Goal: Information Seeking & Learning: Learn about a topic

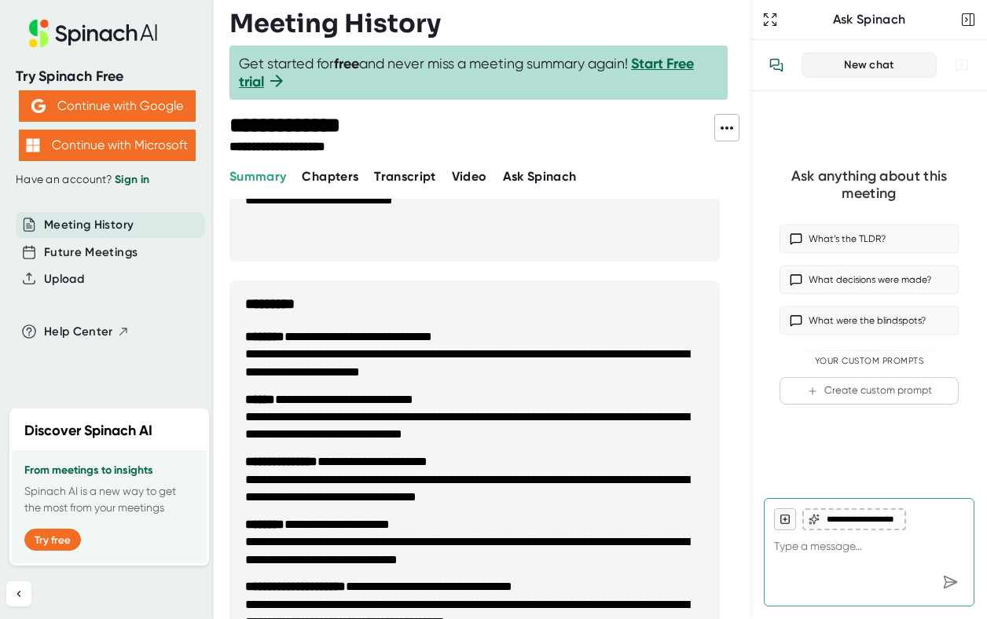
scroll to position [1846, 0]
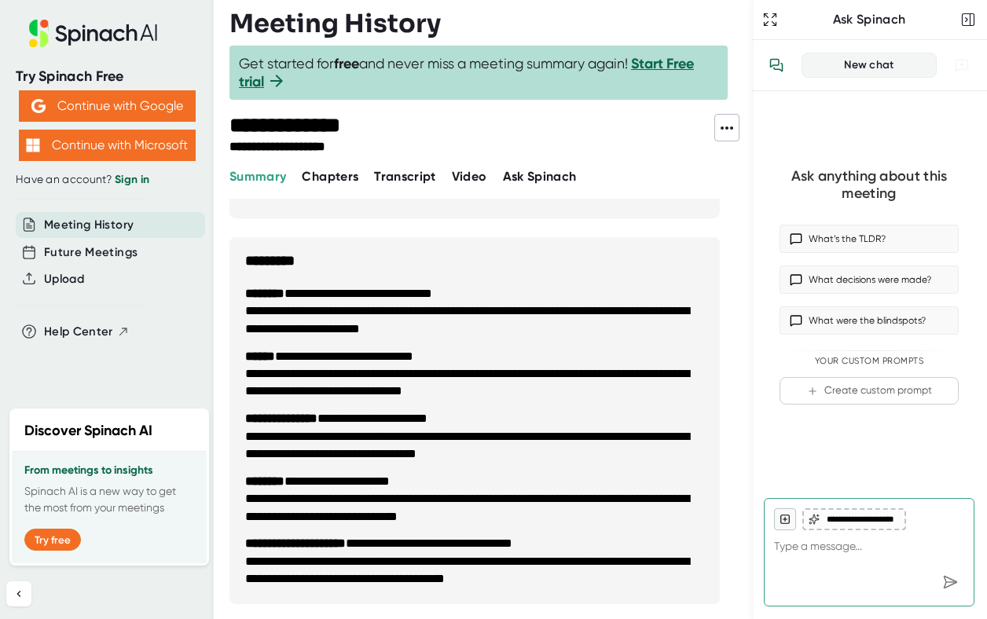
click at [726, 127] on icon at bounding box center [727, 128] width 13 height 3
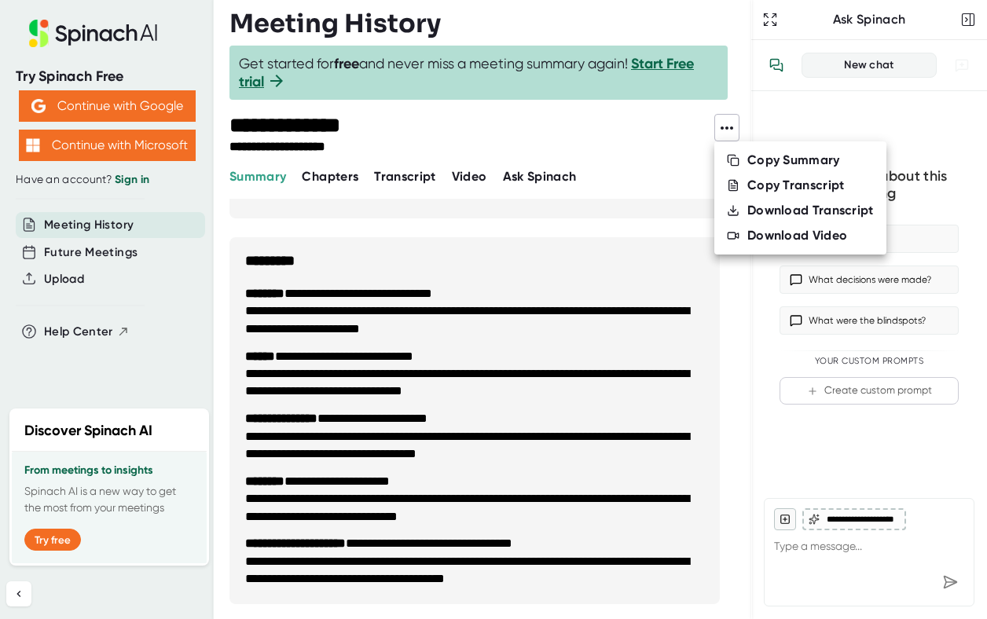
click at [648, 130] on div at bounding box center [493, 309] width 987 height 619
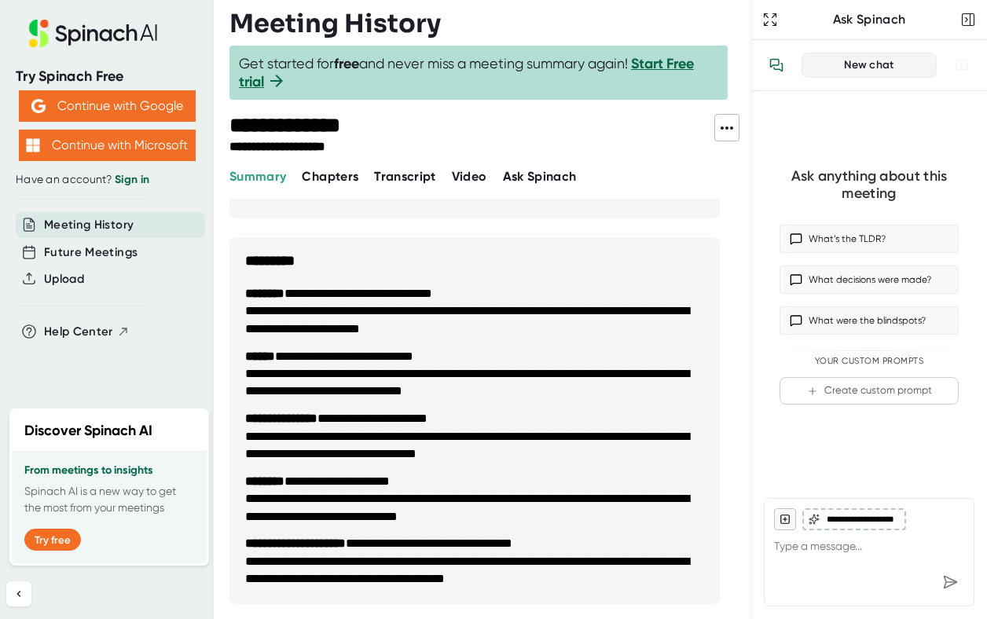
click at [307, 314] on li "**********" at bounding box center [474, 320] width 459 height 35
click at [458, 171] on span "Video" at bounding box center [469, 176] width 35 height 15
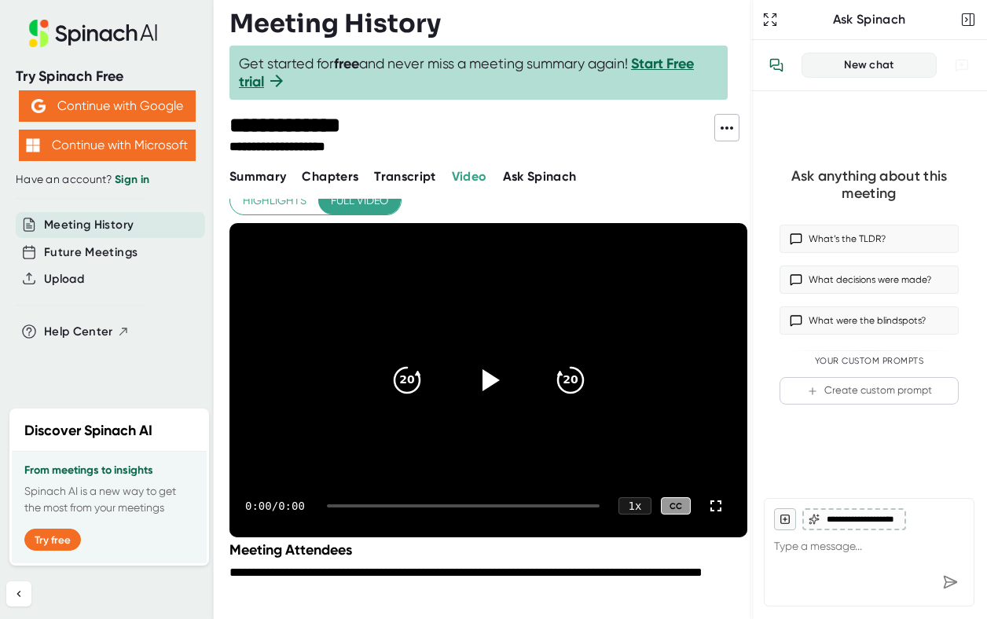
scroll to position [228, 0]
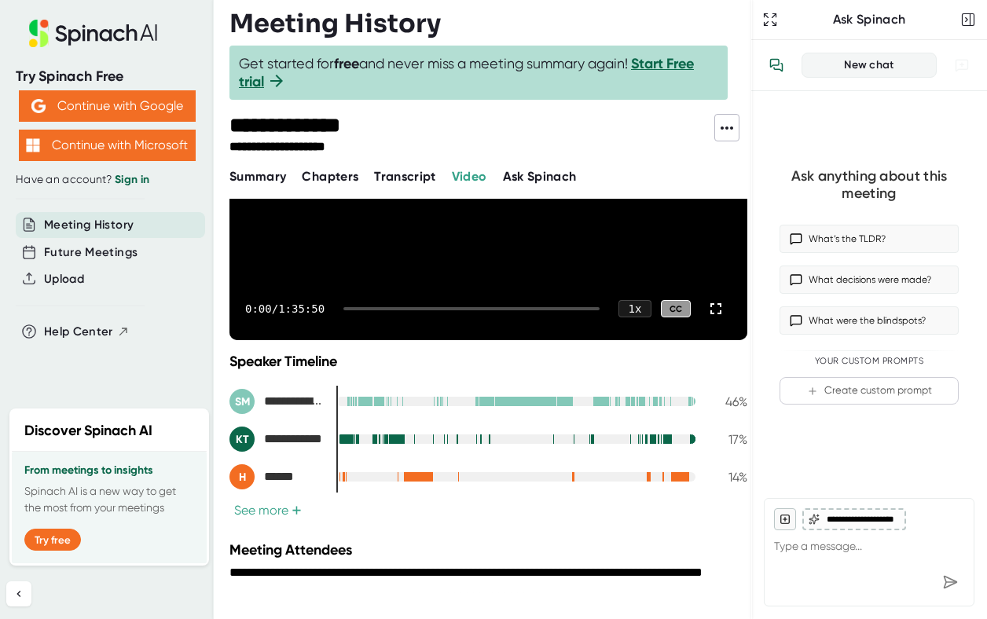
click at [384, 181] on span "Transcript" at bounding box center [405, 176] width 62 height 15
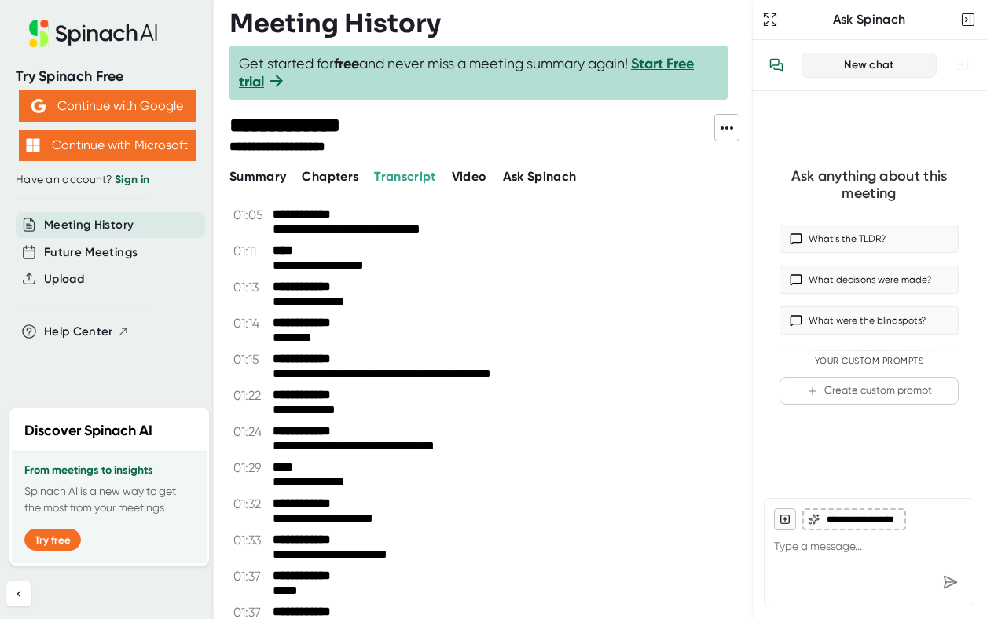
scroll to position [1846, 0]
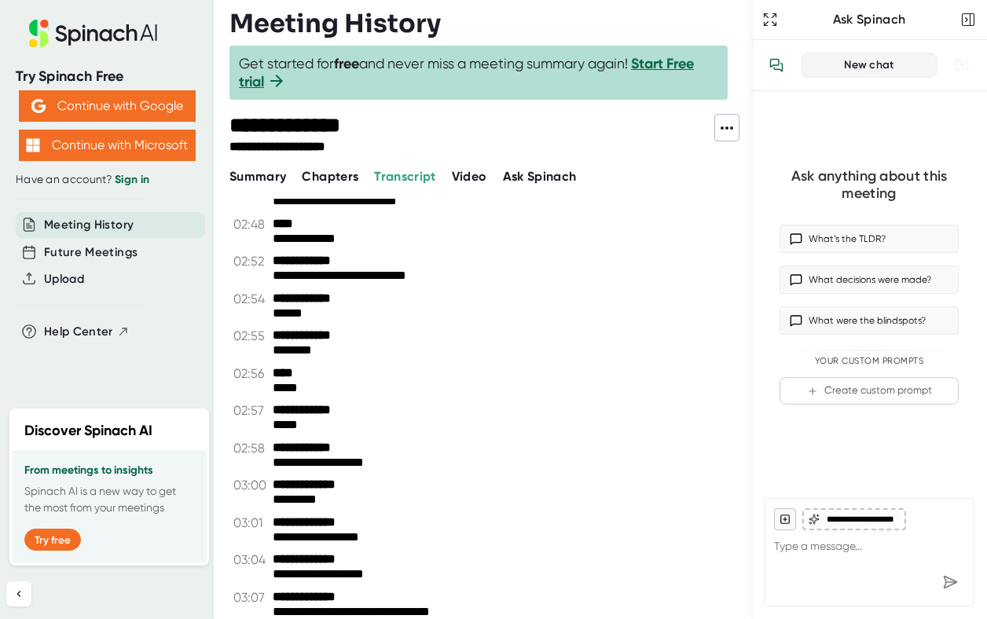
click at [332, 180] on span "Chapters" at bounding box center [330, 176] width 57 height 15
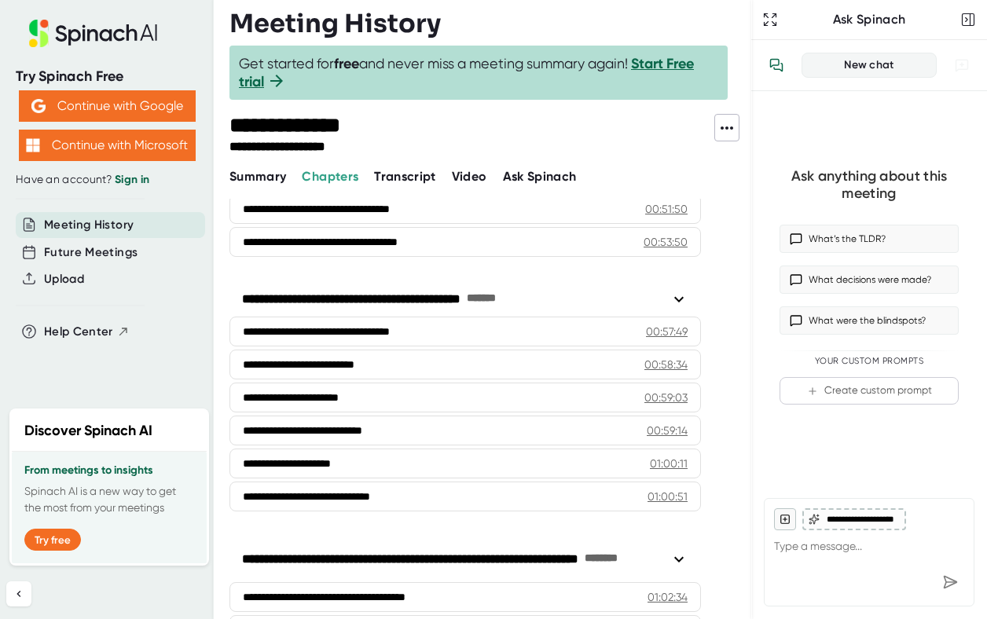
scroll to position [2084, 0]
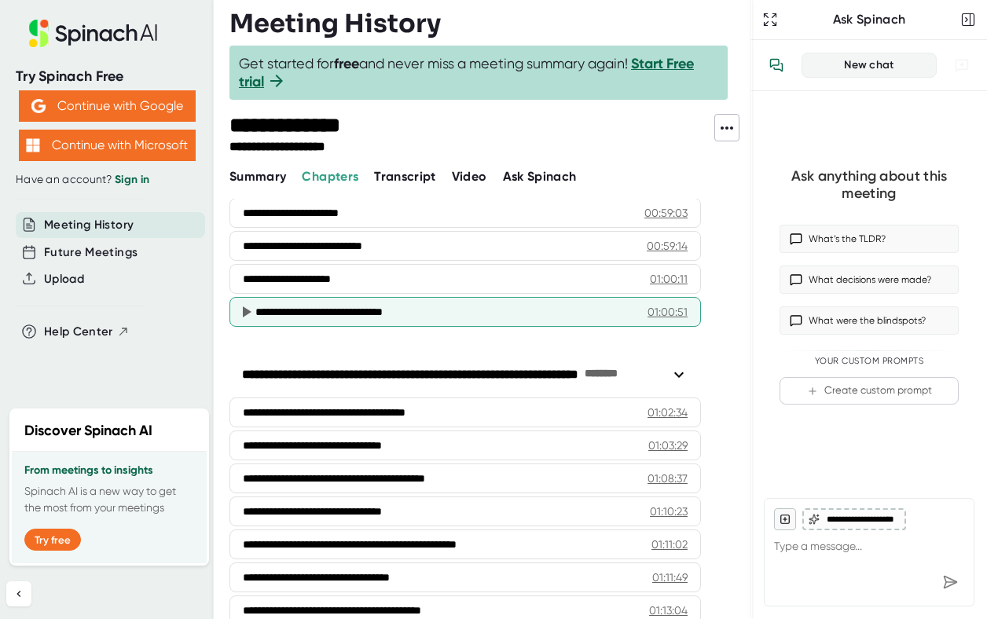
click at [660, 312] on div "01:00:51" at bounding box center [668, 312] width 40 height 16
click at [252, 300] on div "**********" at bounding box center [466, 312] width 472 height 30
click at [240, 314] on icon at bounding box center [246, 312] width 19 height 19
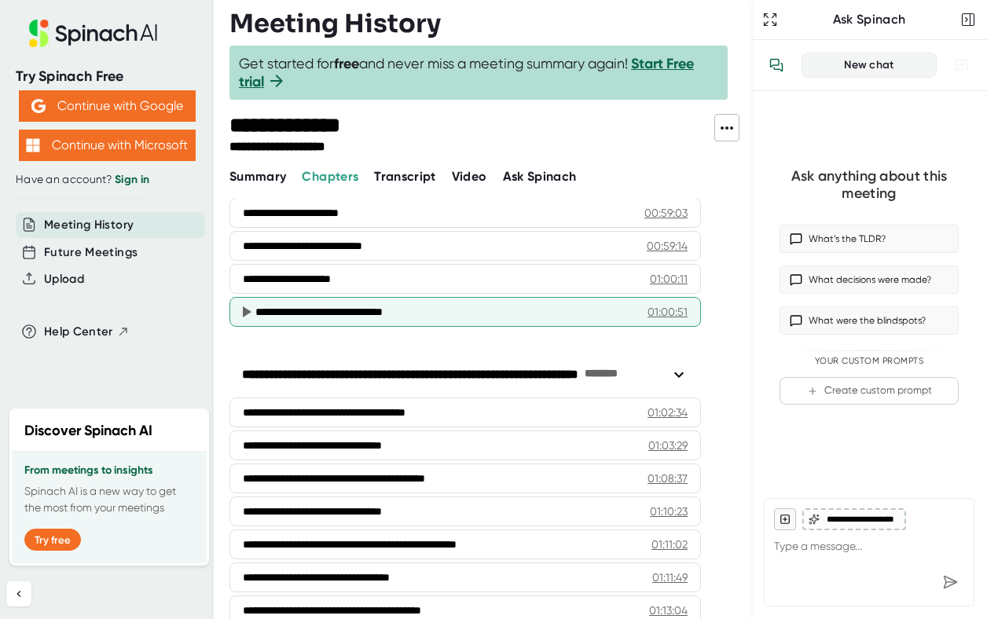
click at [240, 314] on icon at bounding box center [246, 312] width 19 height 19
click at [682, 312] on div "01:00:51" at bounding box center [668, 312] width 40 height 16
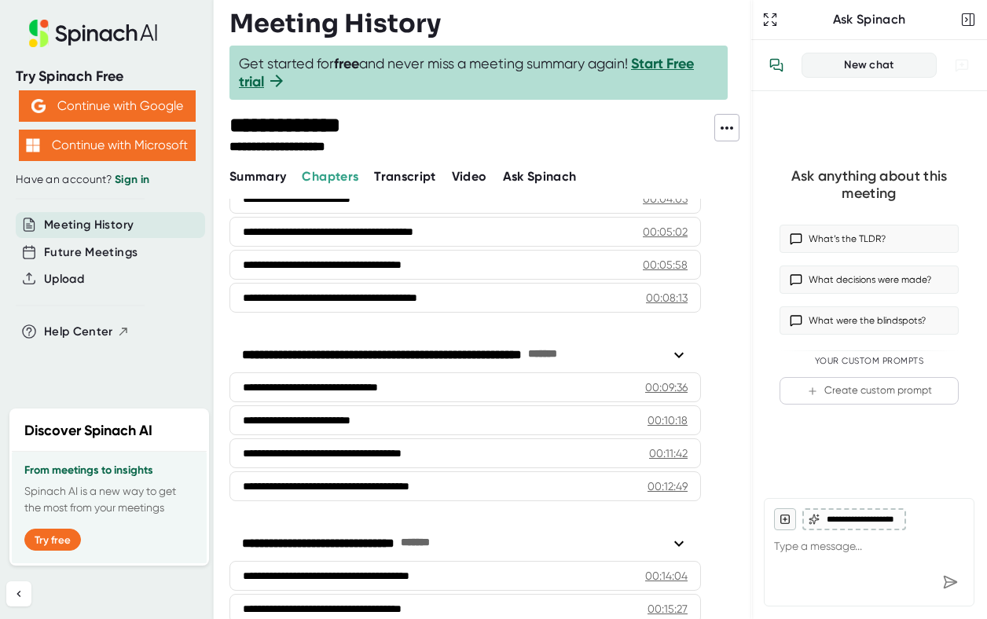
scroll to position [0, 0]
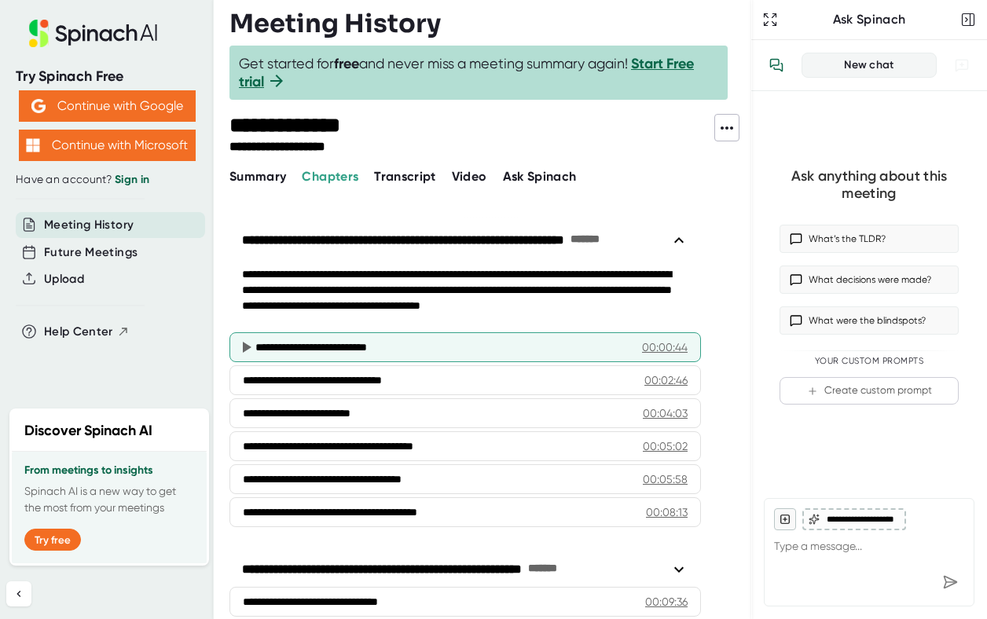
click at [244, 345] on icon at bounding box center [247, 347] width 9 height 11
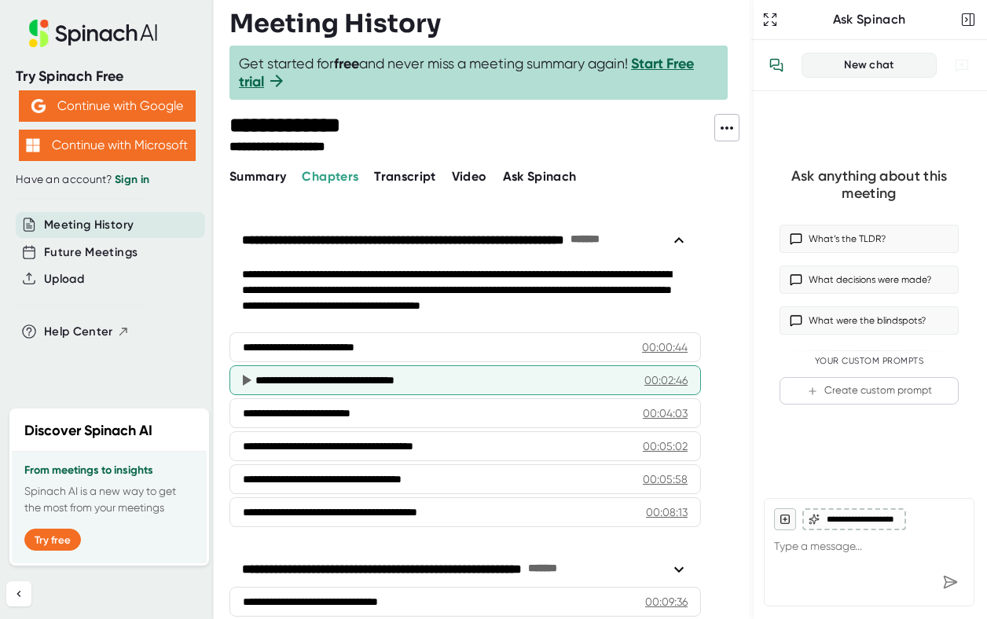
click at [245, 371] on icon at bounding box center [246, 380] width 19 height 19
click at [246, 371] on icon at bounding box center [246, 380] width 19 height 19
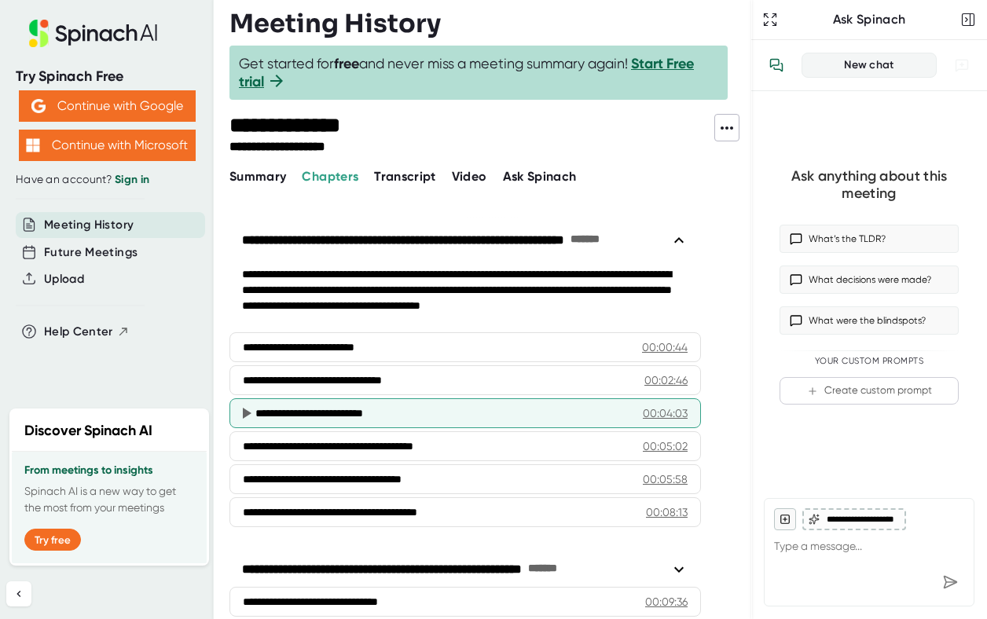
click at [243, 404] on icon at bounding box center [246, 413] width 19 height 19
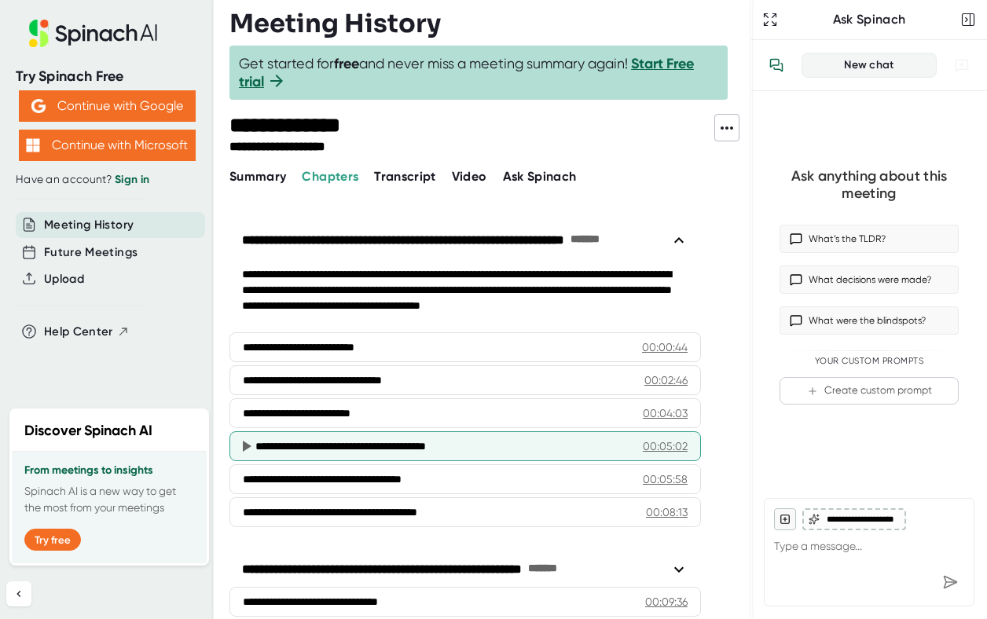
click at [243, 432] on div "**********" at bounding box center [466, 447] width 472 height 30
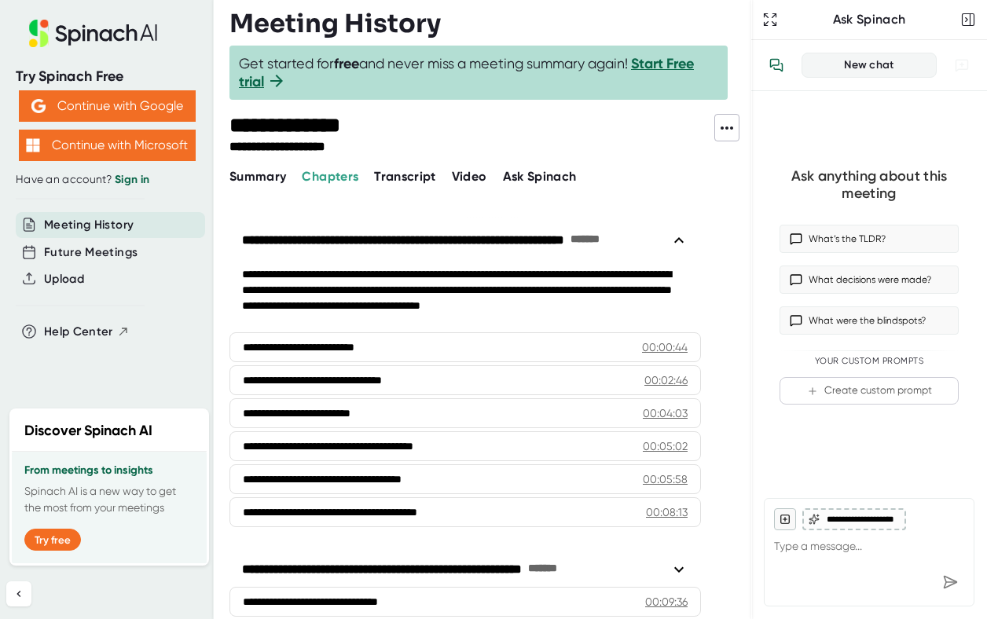
click at [682, 233] on icon at bounding box center [679, 240] width 19 height 19
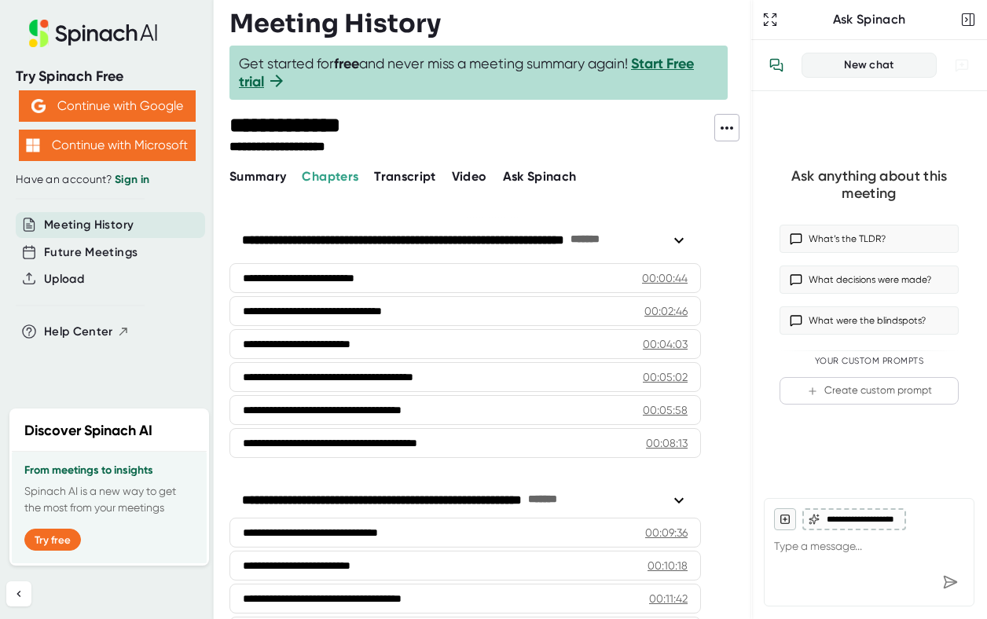
click at [458, 170] on span "Video" at bounding box center [469, 176] width 35 height 15
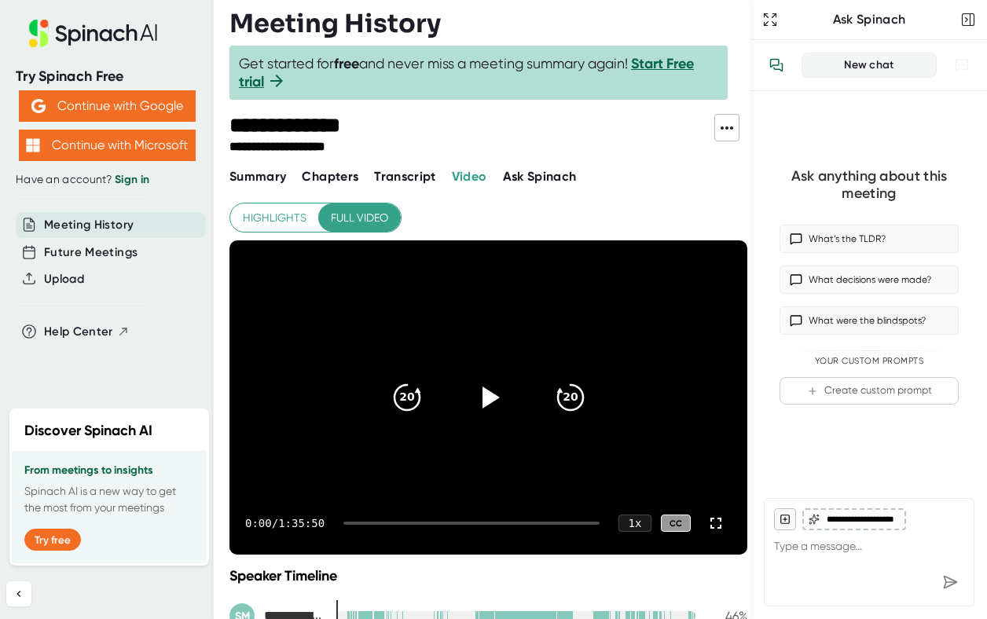
scroll to position [228, 0]
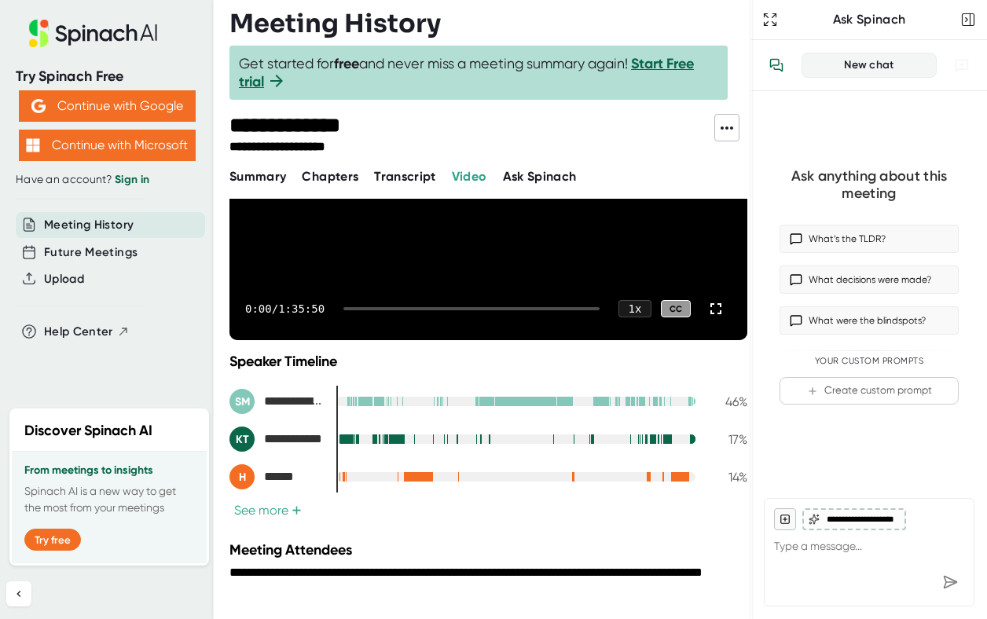
click at [350, 434] on div at bounding box center [350, 439] width 1 height 11
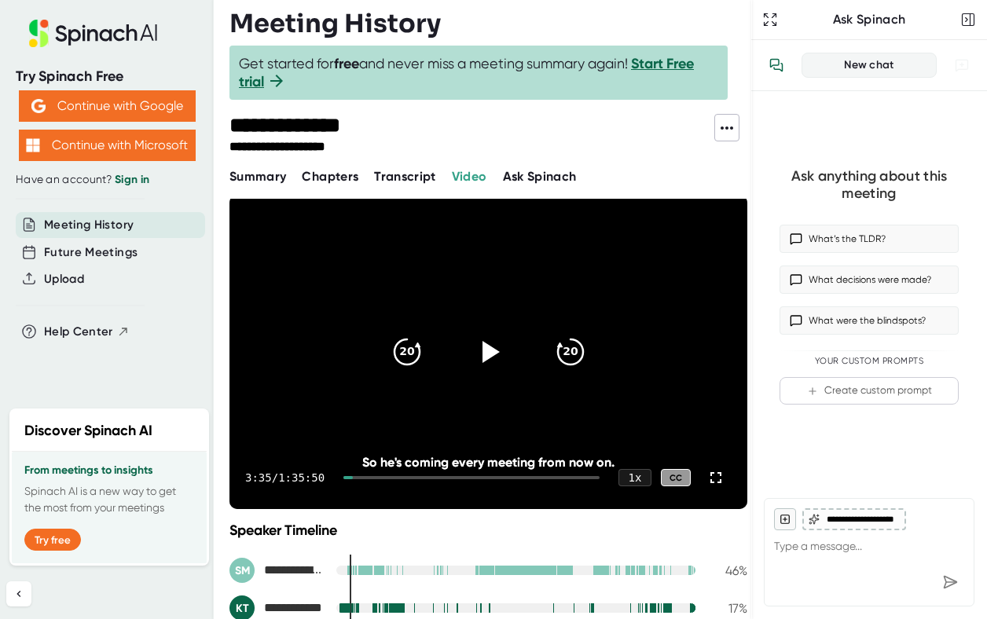
scroll to position [36, 0]
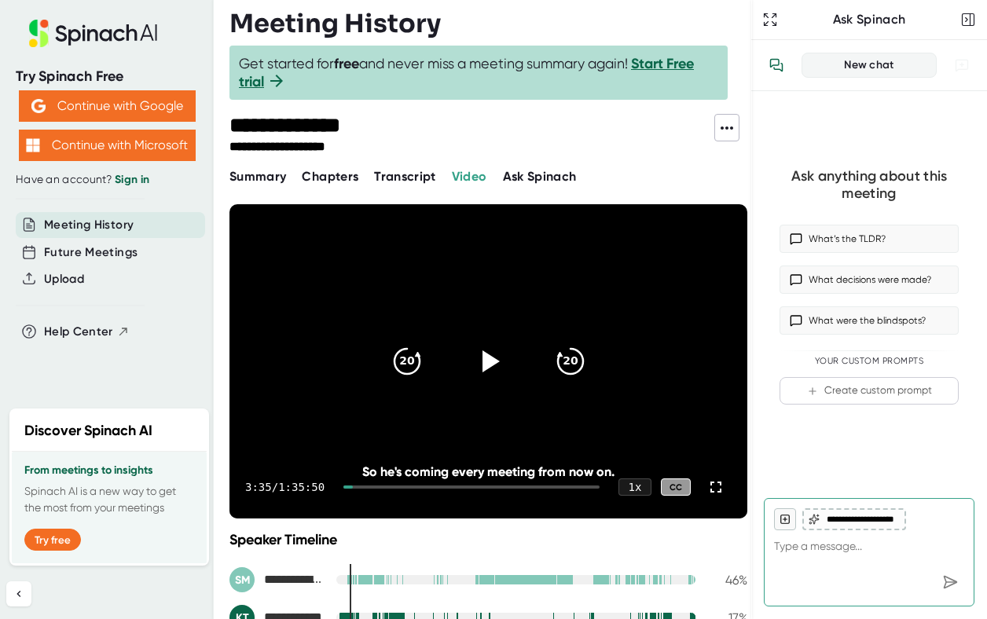
click at [322, 182] on span "Chapters" at bounding box center [330, 176] width 57 height 15
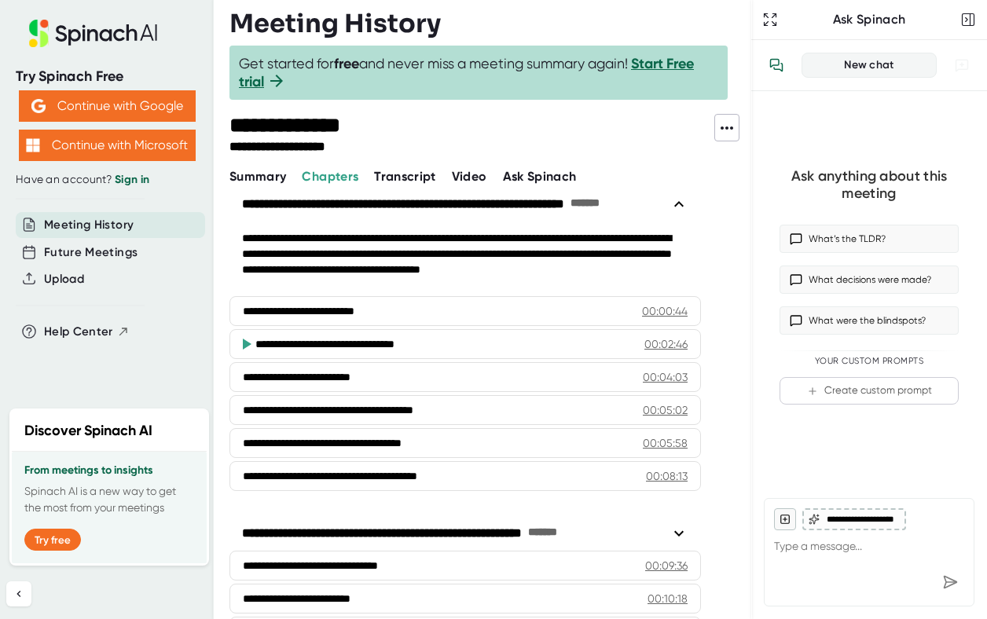
click at [244, 342] on icon at bounding box center [247, 344] width 9 height 11
click at [767, 18] on icon "button" at bounding box center [771, 20] width 16 height 16
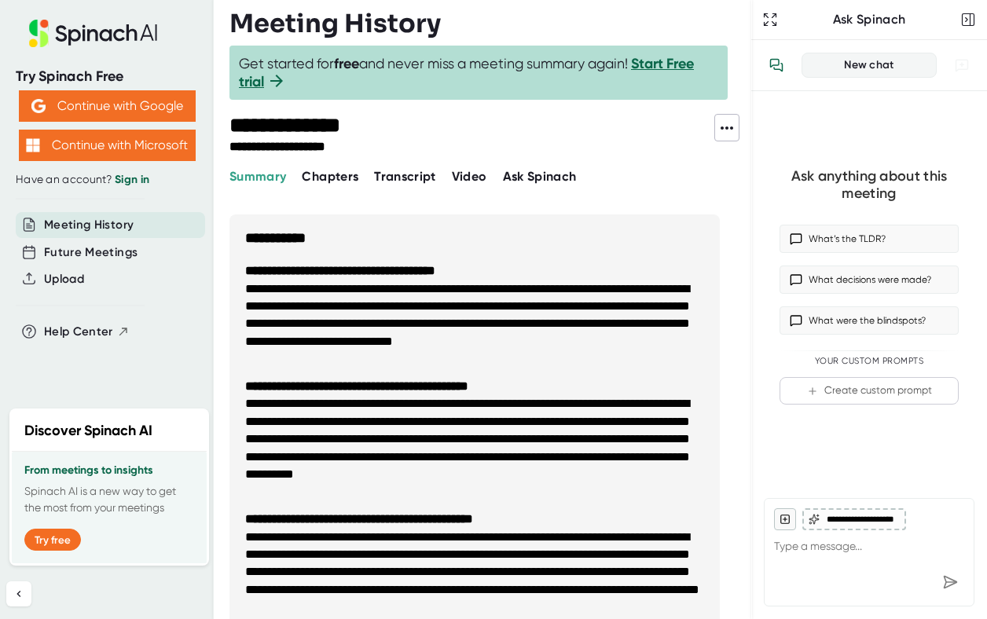
click at [350, 177] on span "Chapters" at bounding box center [330, 176] width 57 height 15
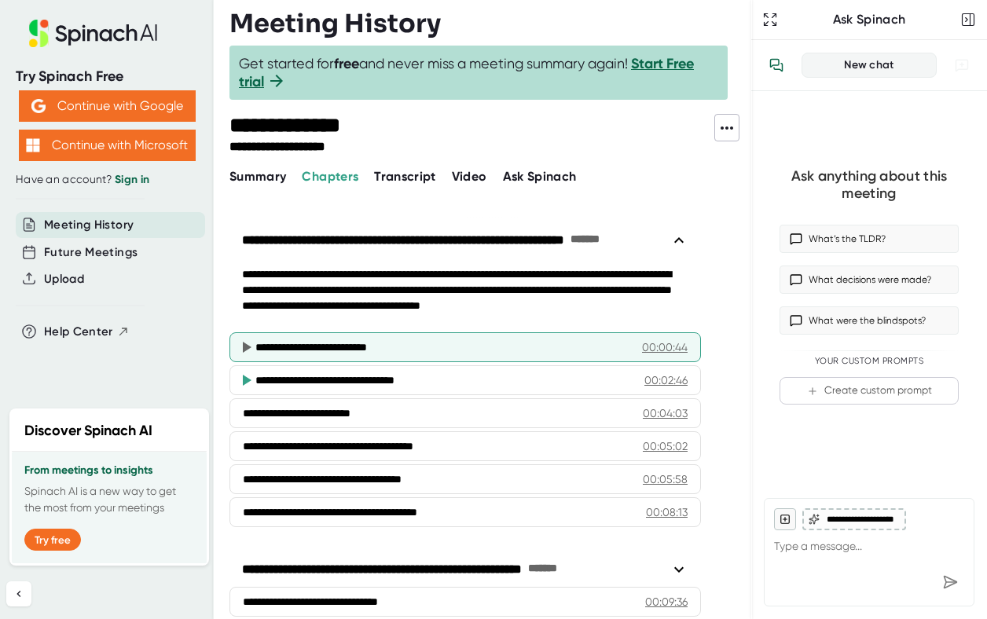
click at [651, 337] on div "**********" at bounding box center [466, 348] width 472 height 30
click at [651, 340] on div "00:00:44" at bounding box center [665, 348] width 46 height 16
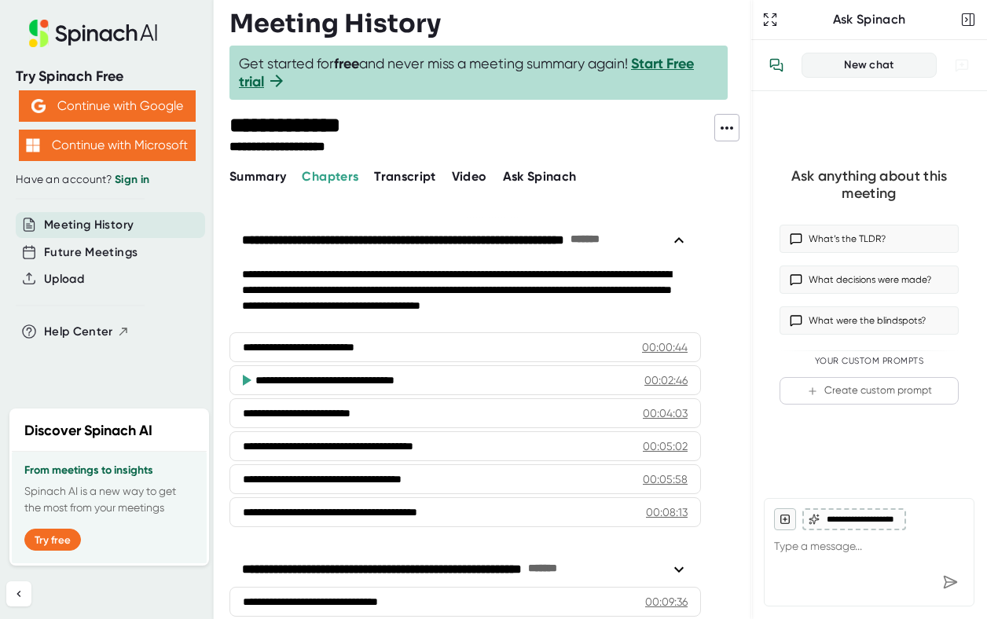
click at [654, 378] on div "00:02:46" at bounding box center [666, 381] width 43 height 16
click at [415, 170] on span "Transcript" at bounding box center [405, 176] width 62 height 15
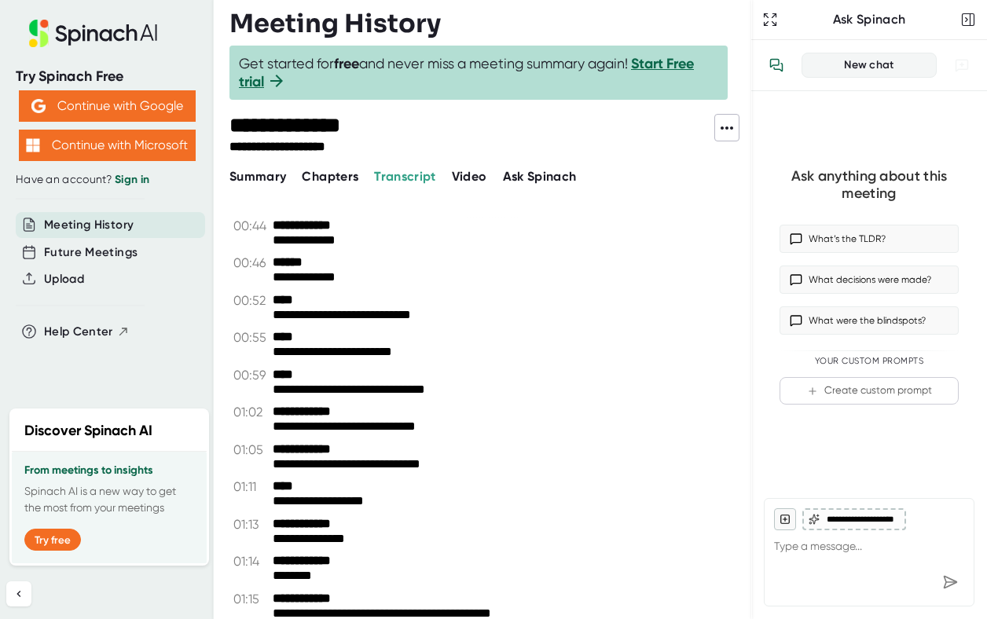
click at [449, 174] on div "Transcript" at bounding box center [413, 176] width 78 height 19
click at [473, 175] on span "Video" at bounding box center [469, 176] width 35 height 15
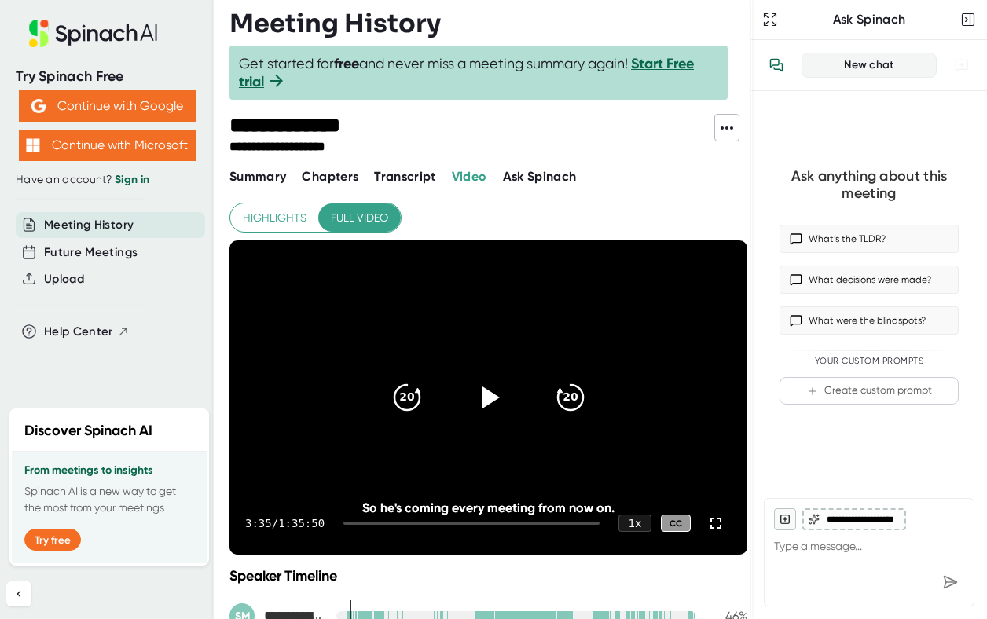
click at [262, 186] on div "**********" at bounding box center [491, 309] width 522 height 619
click at [259, 177] on span "Summary" at bounding box center [258, 176] width 57 height 15
type textarea "x"
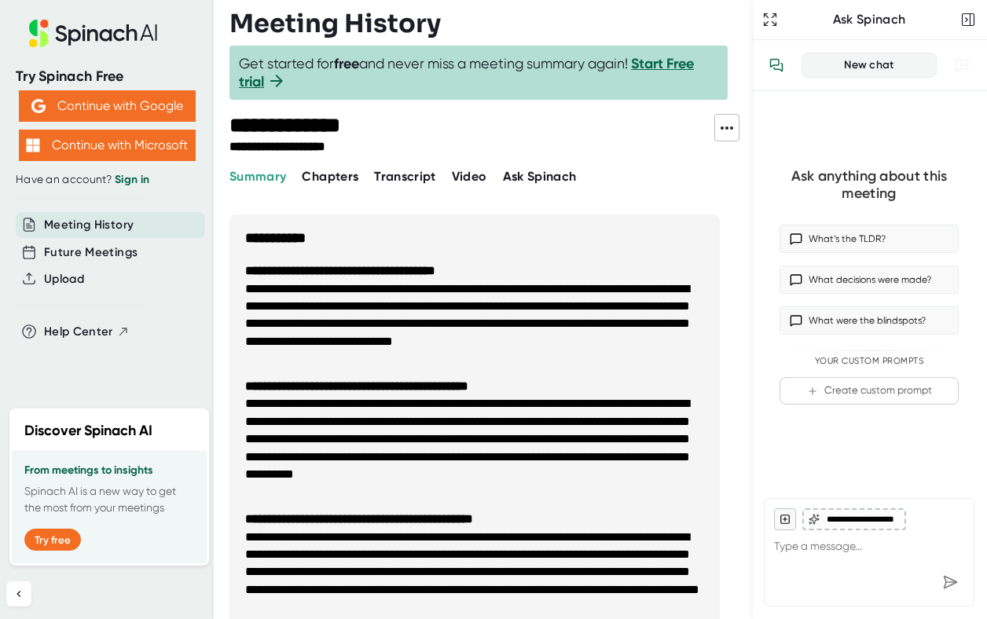
click at [725, 132] on icon at bounding box center [727, 128] width 19 height 19
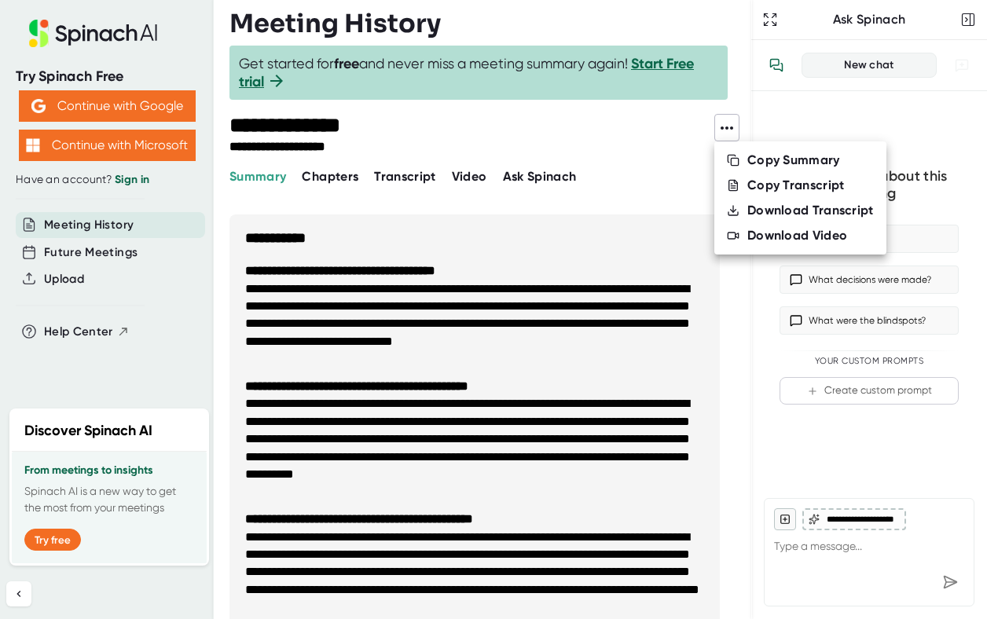
click at [452, 145] on div at bounding box center [493, 309] width 987 height 619
